Goal: Find contact information: Find contact information

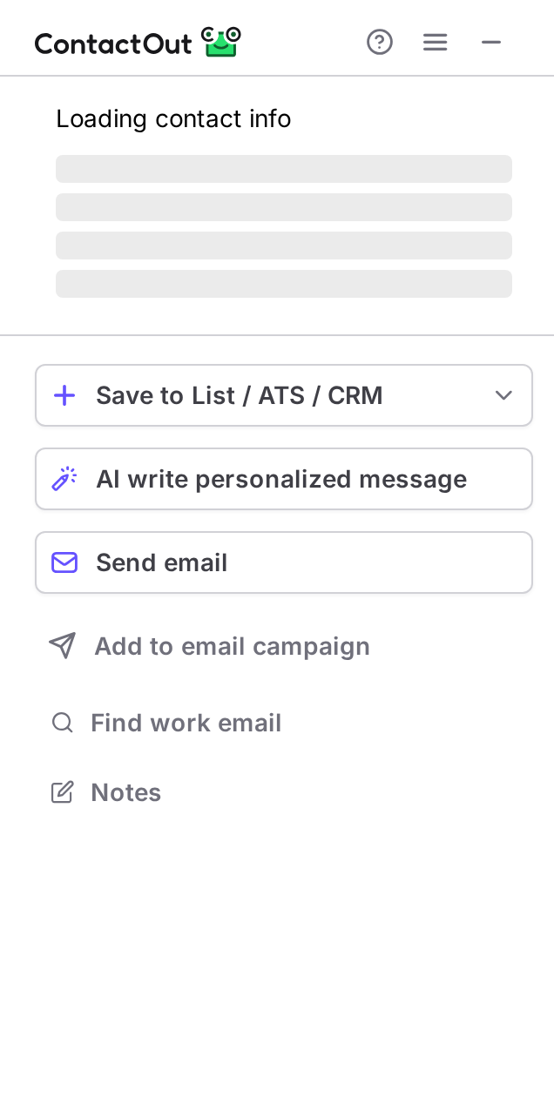
scroll to position [422, 277]
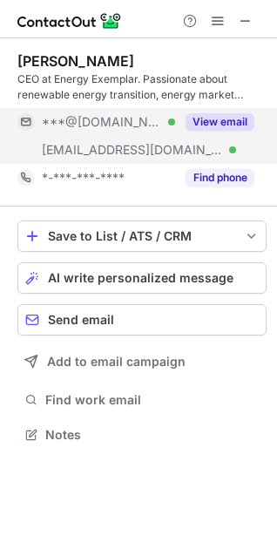
click at [224, 120] on button "View email" at bounding box center [219, 121] width 69 height 17
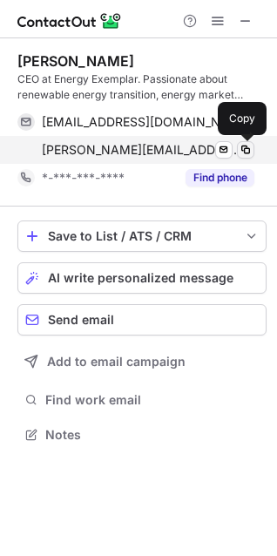
click at [243, 146] on span at bounding box center [246, 150] width 14 height 14
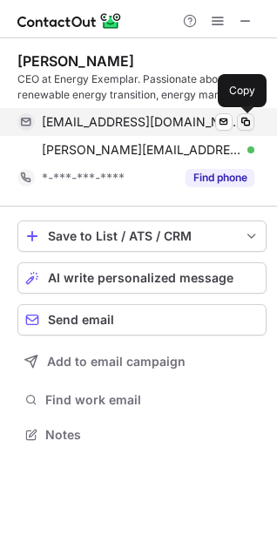
click at [244, 125] on span at bounding box center [246, 122] width 14 height 14
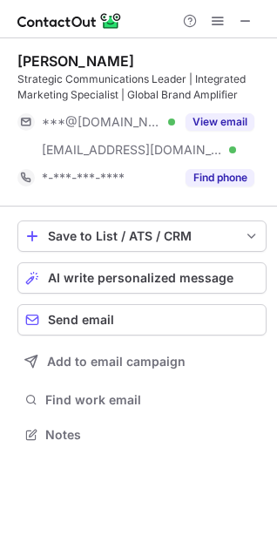
scroll to position [422, 277]
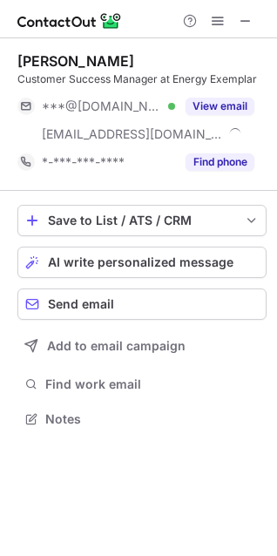
scroll to position [407, 277]
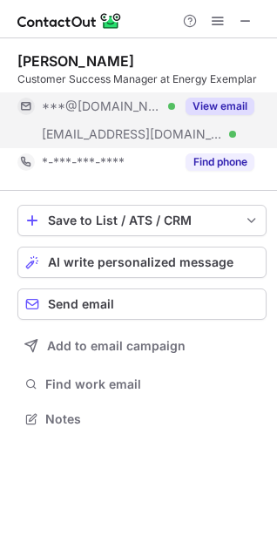
click at [233, 108] on button "View email" at bounding box center [219, 106] width 69 height 17
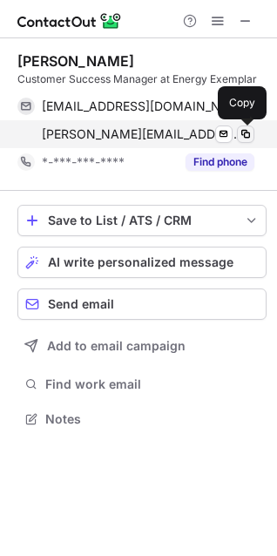
click at [248, 131] on span at bounding box center [246, 134] width 14 height 14
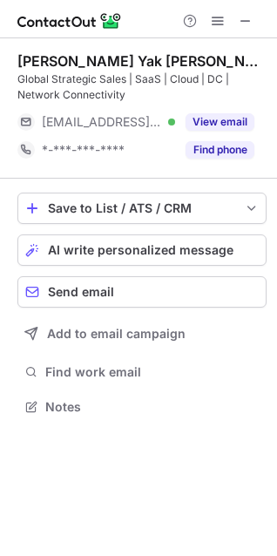
scroll to position [394, 277]
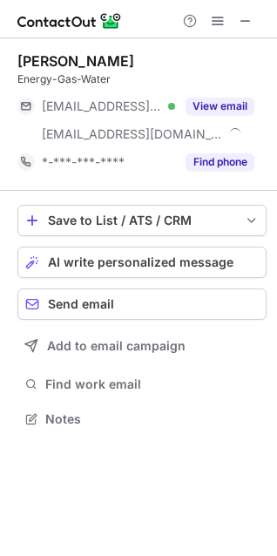
scroll to position [407, 277]
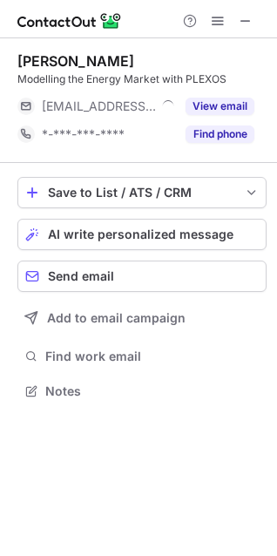
scroll to position [379, 277]
